Goal: Use online tool/utility: Utilize a website feature to perform a specific function

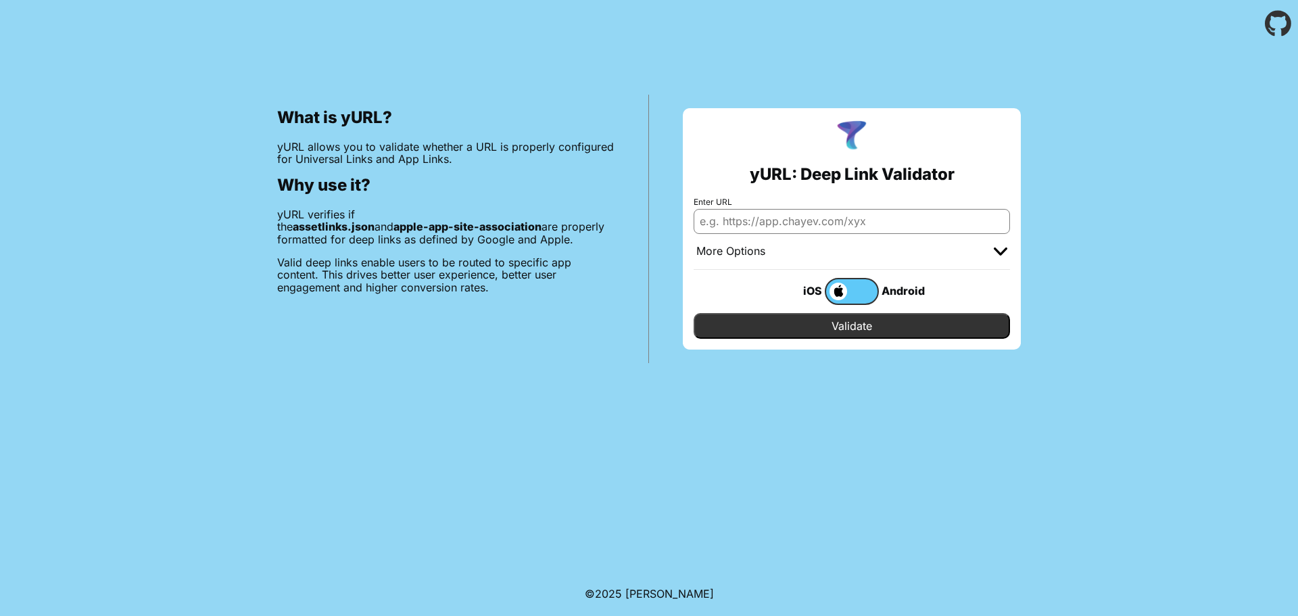
click at [776, 217] on input "Enter URL" at bounding box center [852, 221] width 317 height 24
paste input "[URL][DOMAIN_NAME]"
type input "[URL][DOMAIN_NAME]"
click at [855, 333] on input "Validate" at bounding box center [852, 326] width 317 height 26
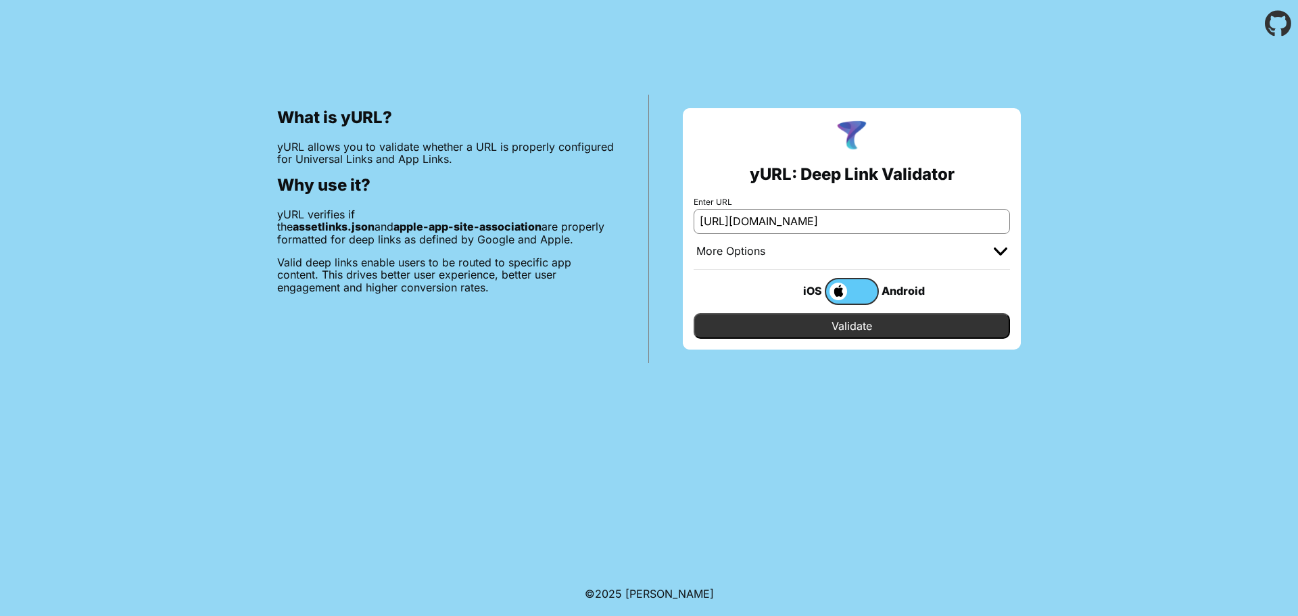
scroll to position [0, 0]
